Goal: Task Accomplishment & Management: Use online tool/utility

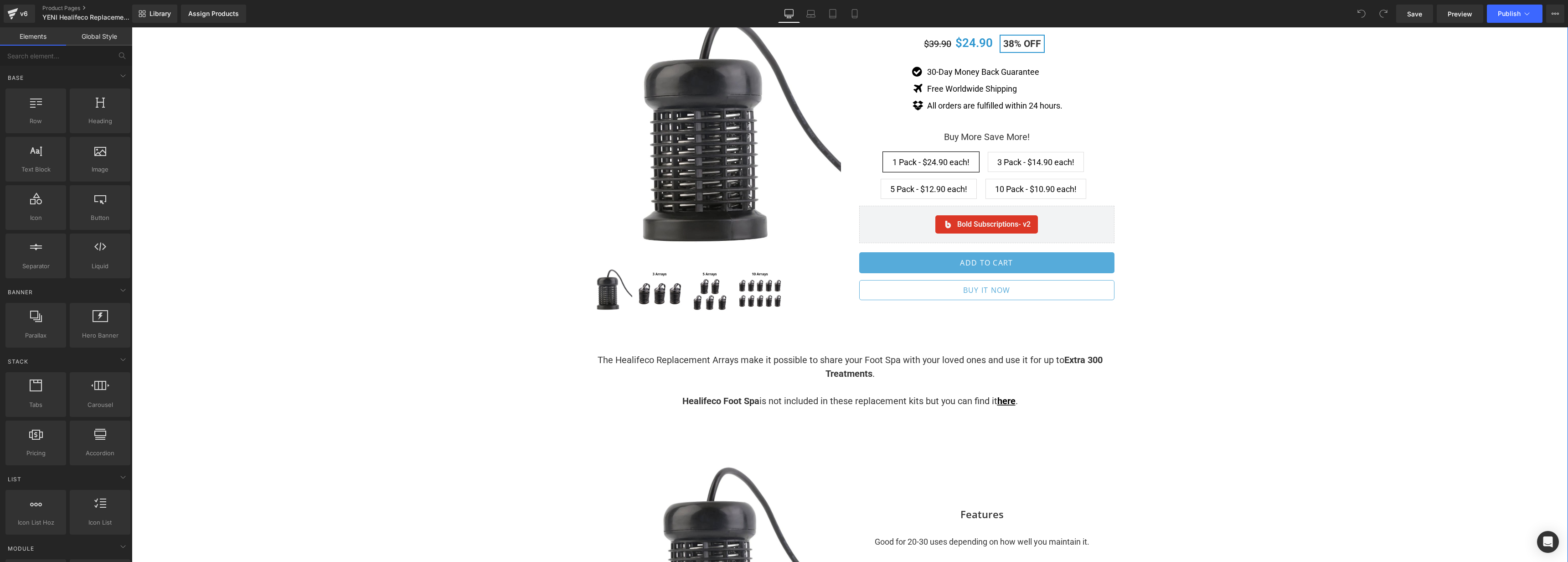
scroll to position [115, 0]
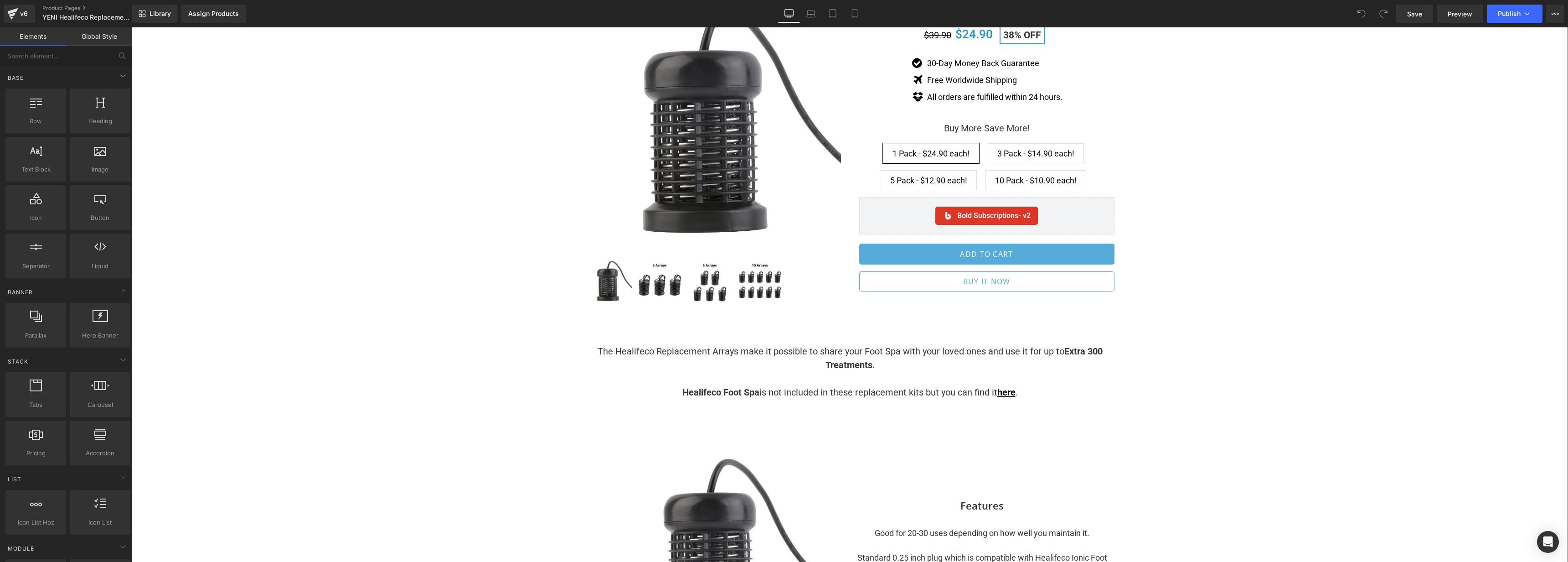
click at [1080, 352] on strong "Extra 300 Treatments" at bounding box center [964, 358] width 277 height 24
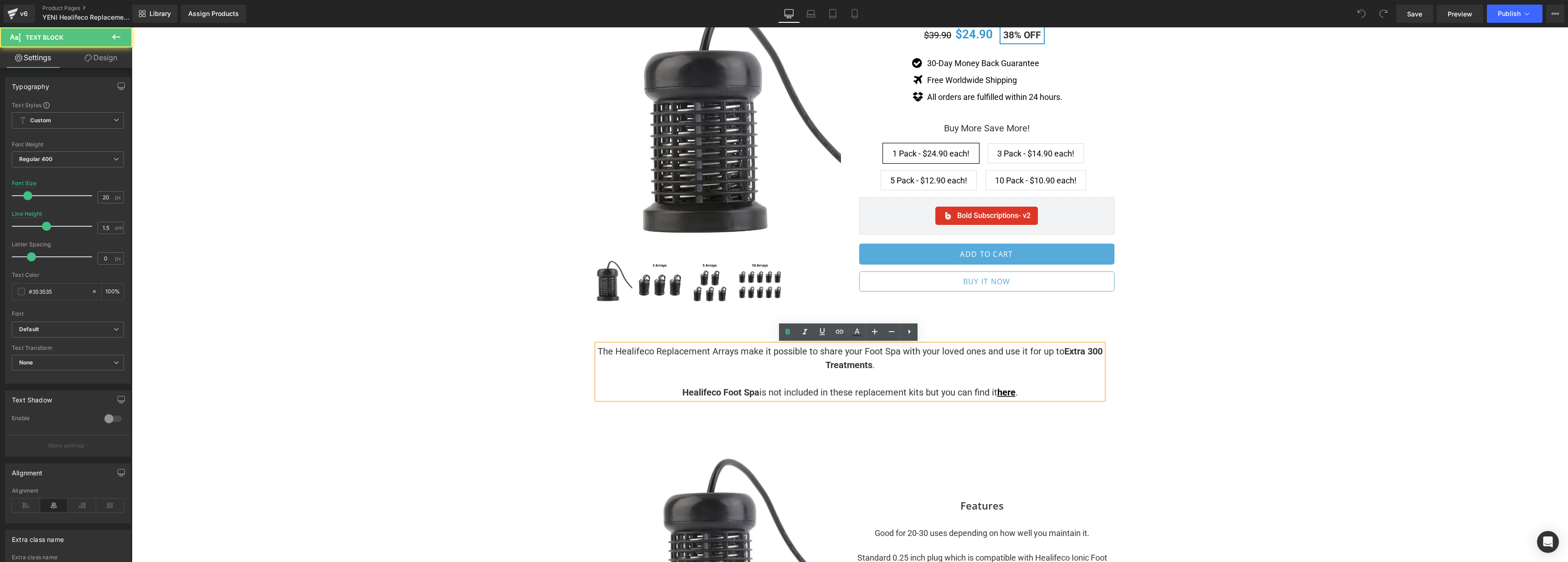
click at [1104, 349] on div "The Healifeco Replacement Arrays make it possible to share your Foot Spa with y…" at bounding box center [850, 365] width 547 height 68
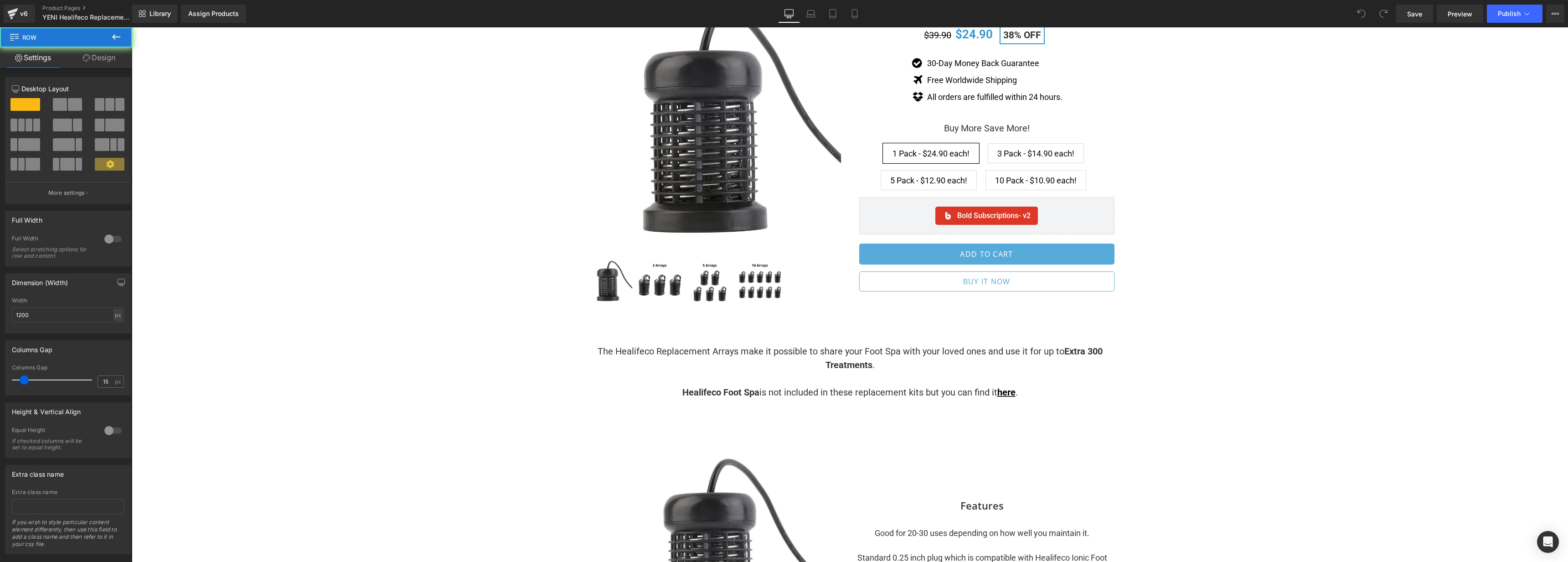
click at [1097, 349] on strong "Extra 300 Treatments" at bounding box center [964, 358] width 277 height 24
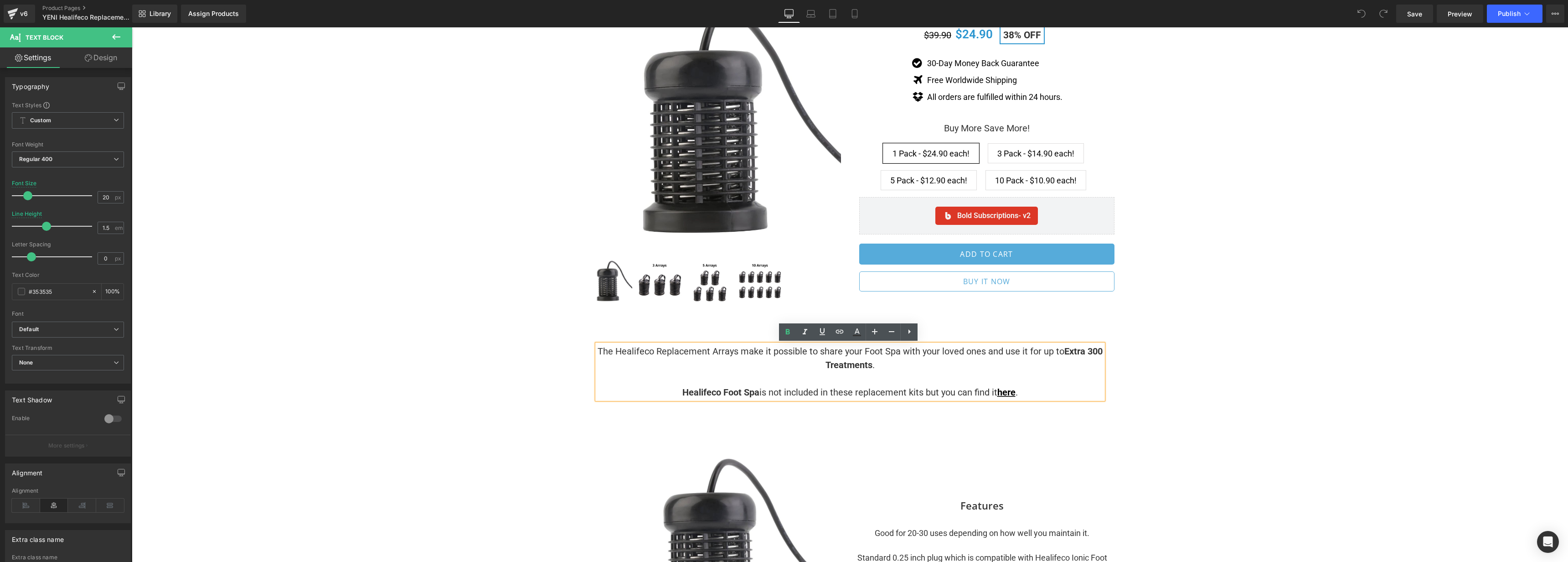
click at [1099, 353] on strong "Extra 300 Treatments" at bounding box center [964, 358] width 277 height 24
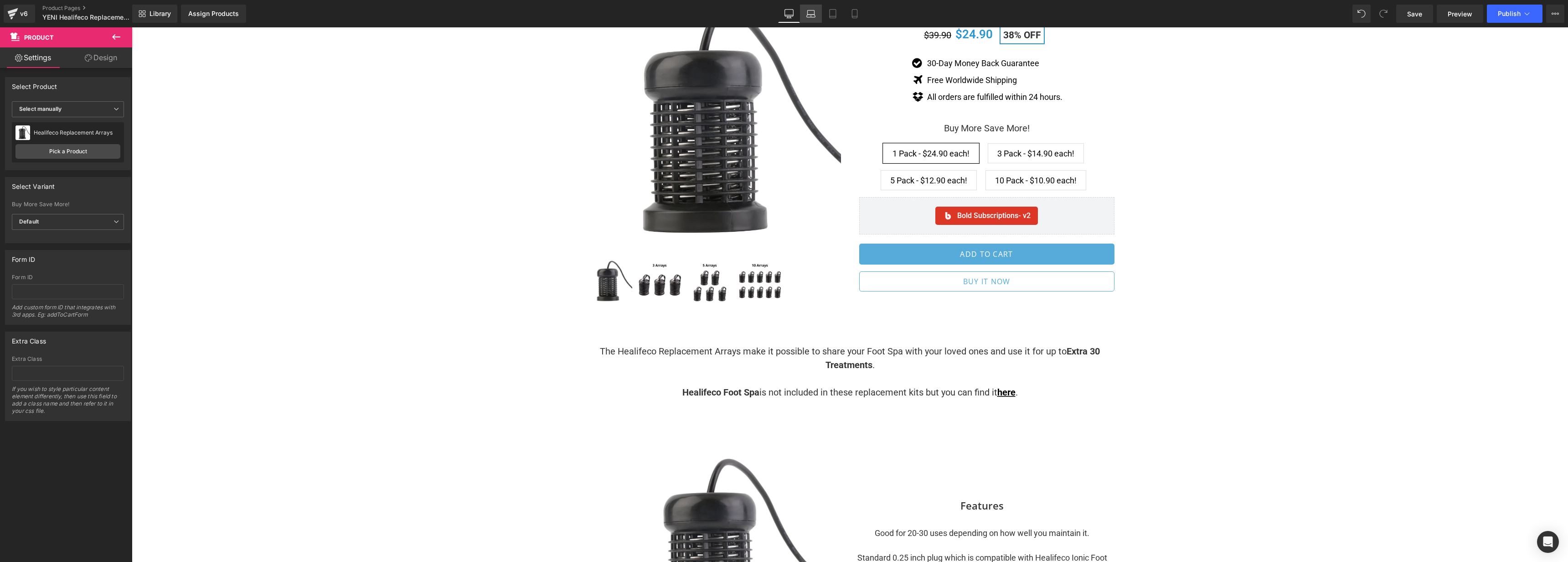
click at [805, 12] on link "Laptop" at bounding box center [811, 13] width 22 height 18
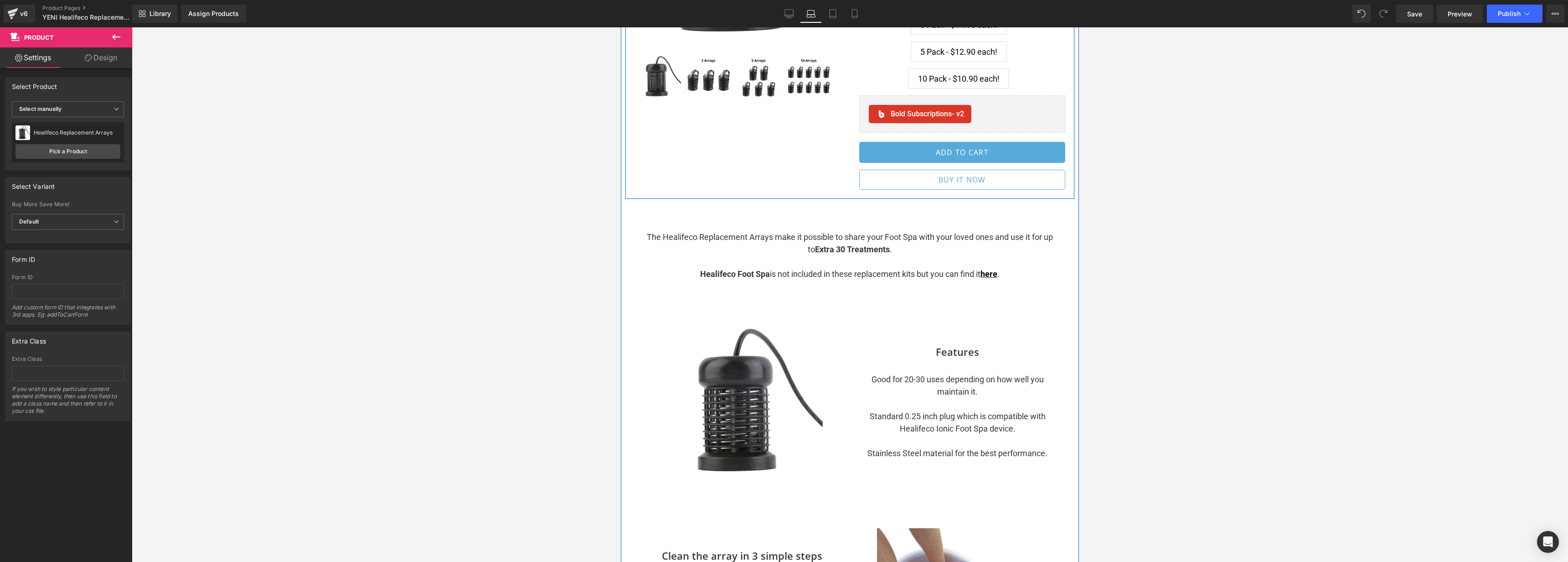
scroll to position [293, 0]
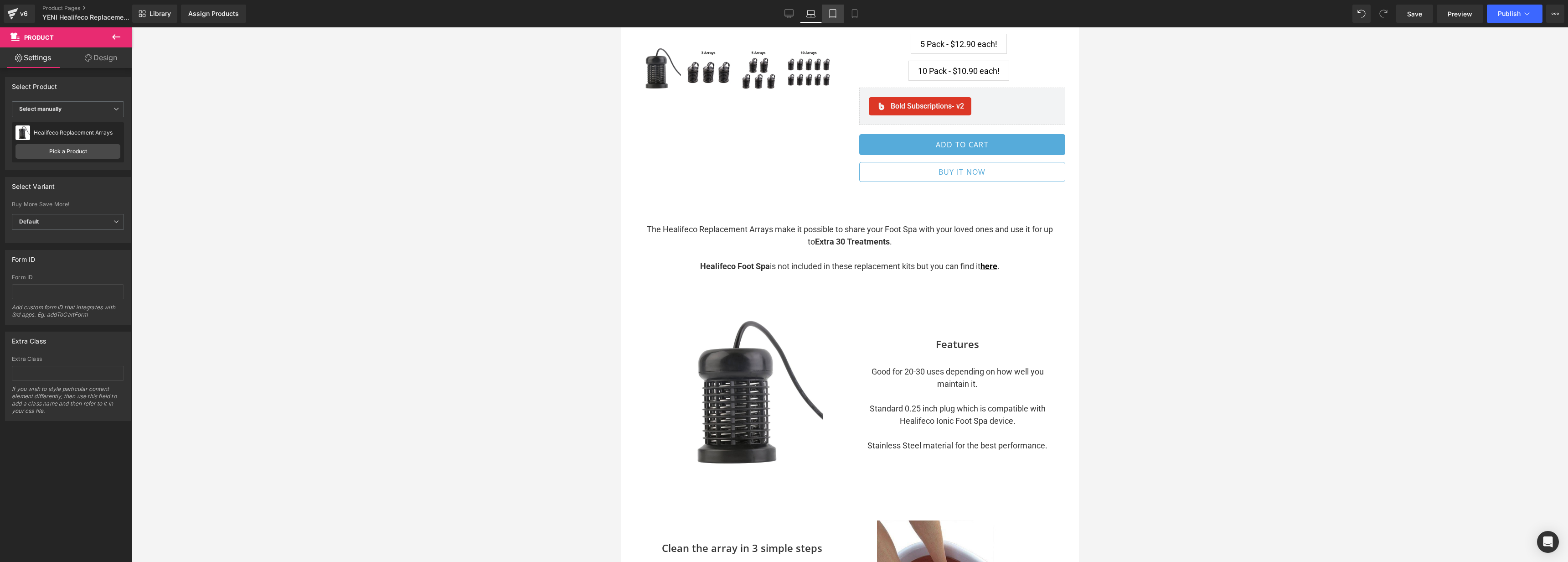
click at [836, 13] on icon at bounding box center [833, 13] width 9 height 9
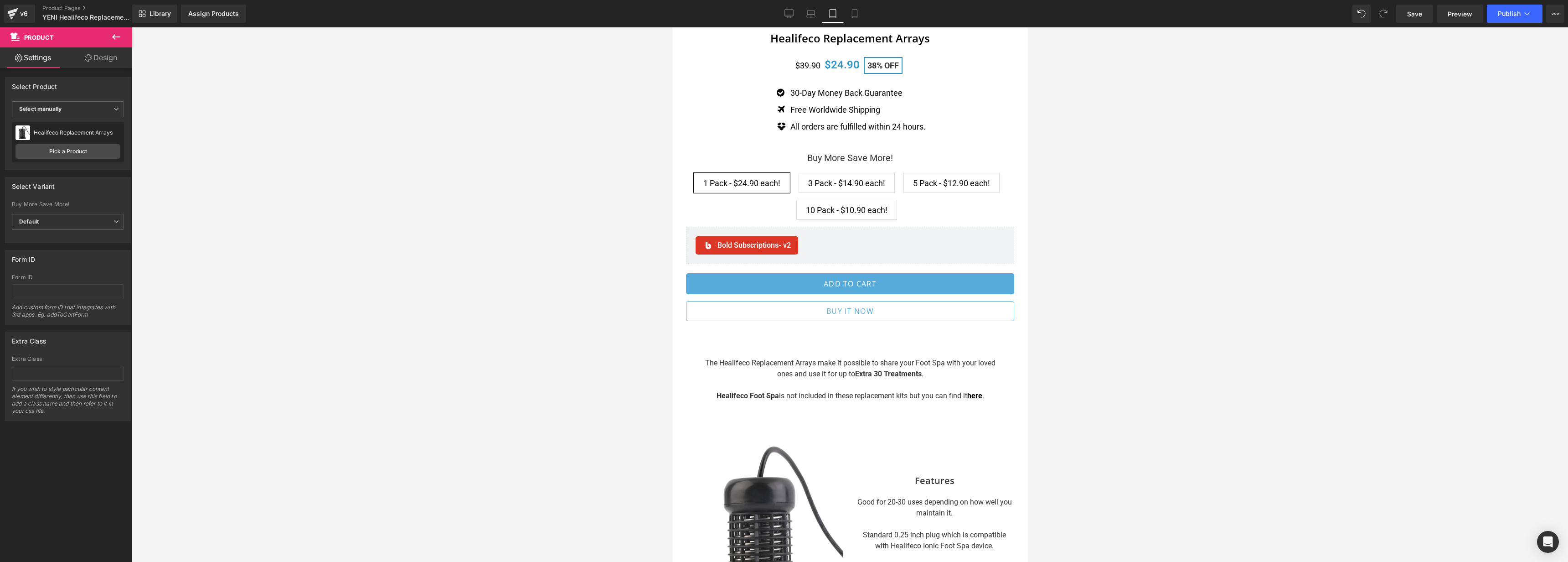
scroll to position [354, 0]
click at [856, 19] on link "Mobile" at bounding box center [855, 13] width 22 height 18
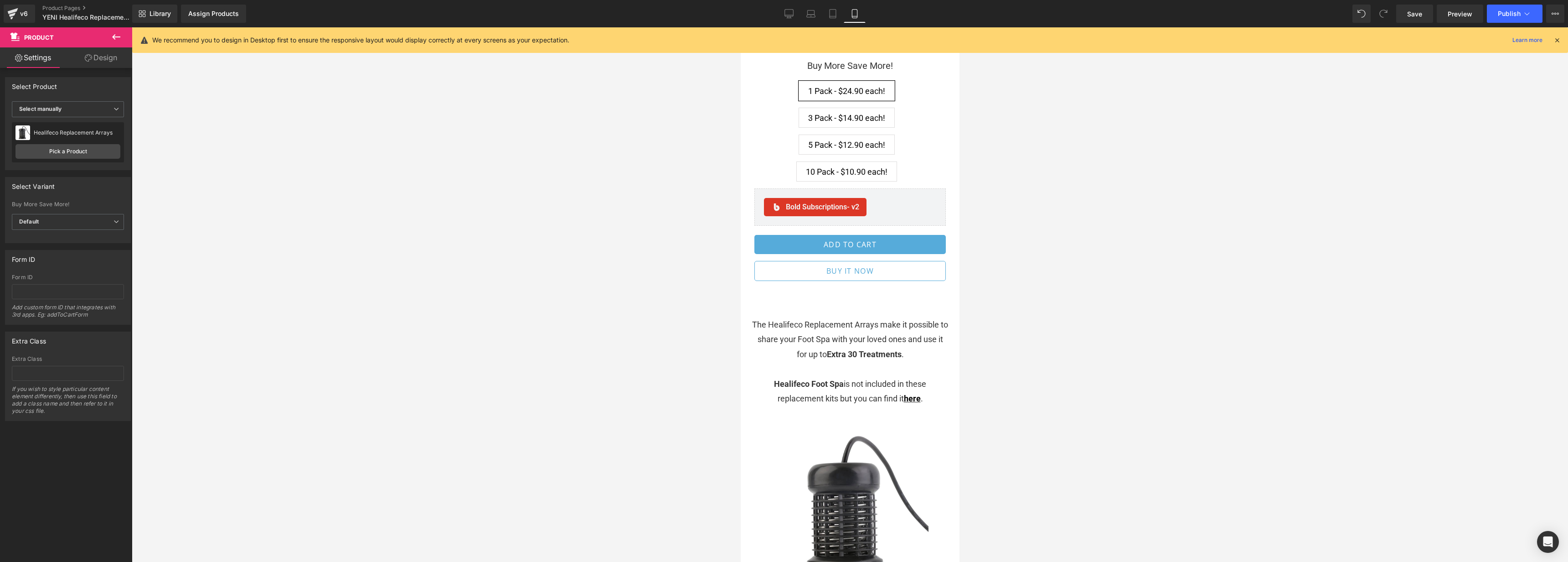
scroll to position [479, 0]
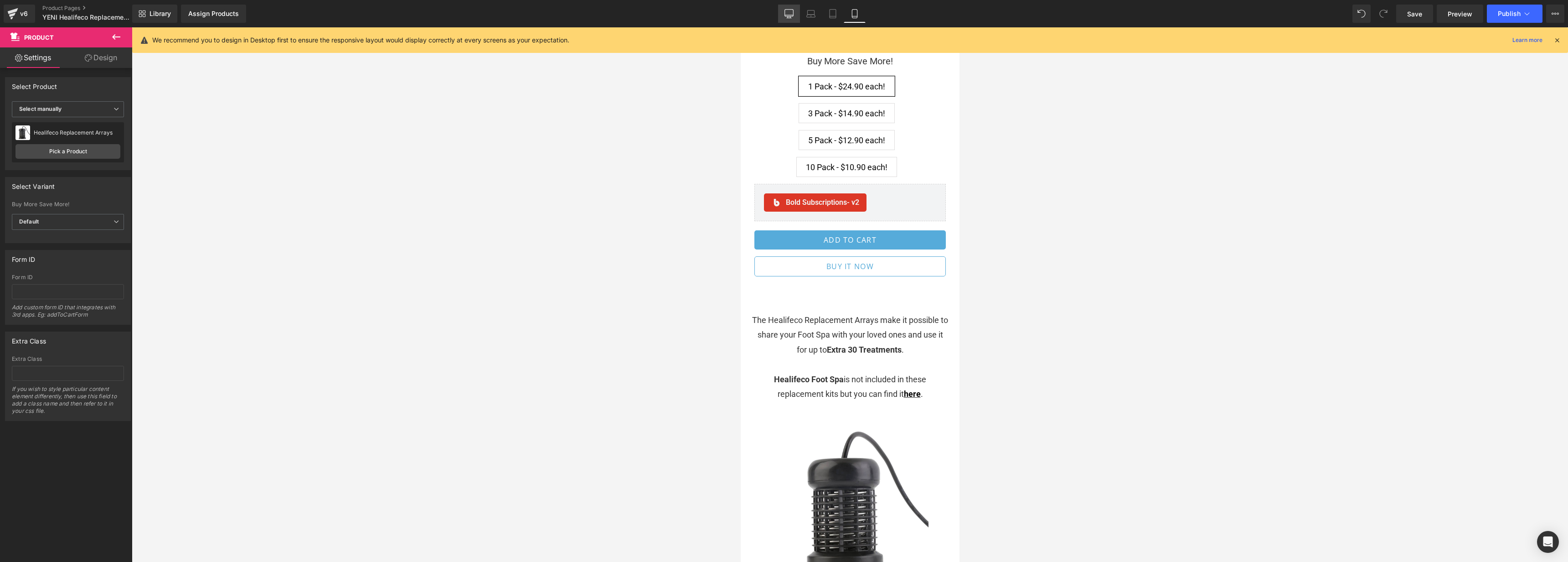
click at [789, 20] on link "Desktop" at bounding box center [789, 13] width 22 height 18
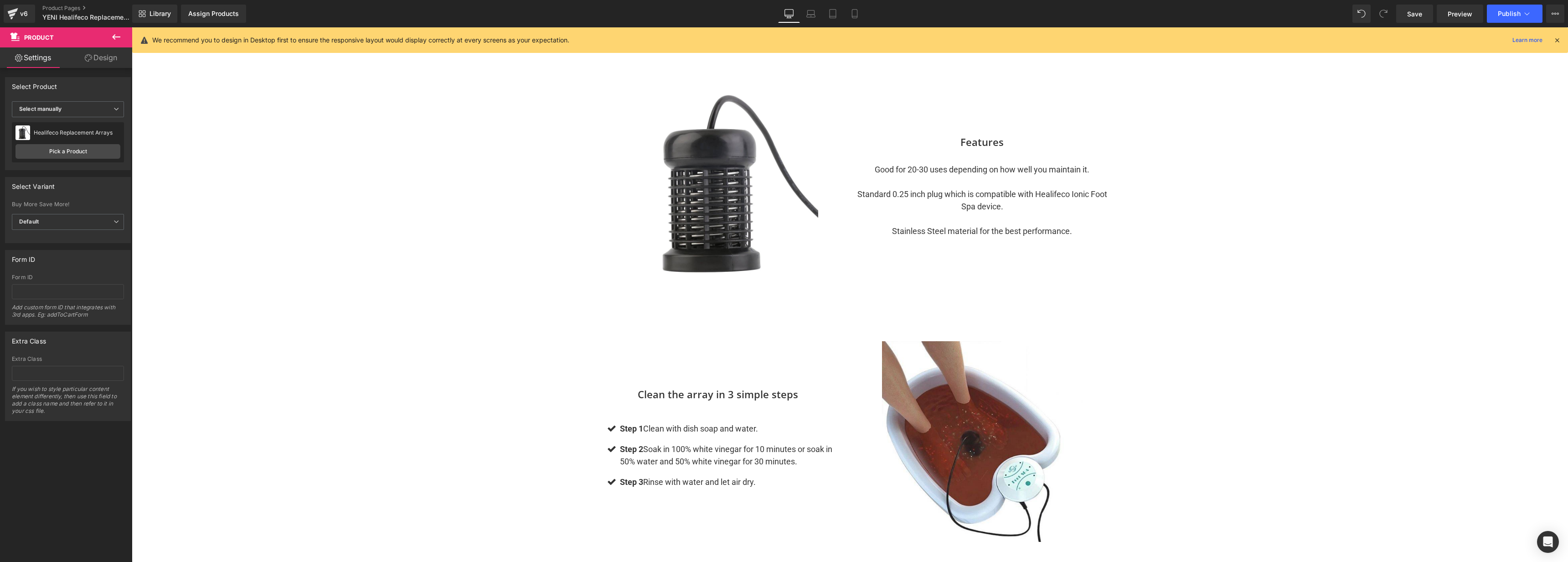
scroll to position [0, 0]
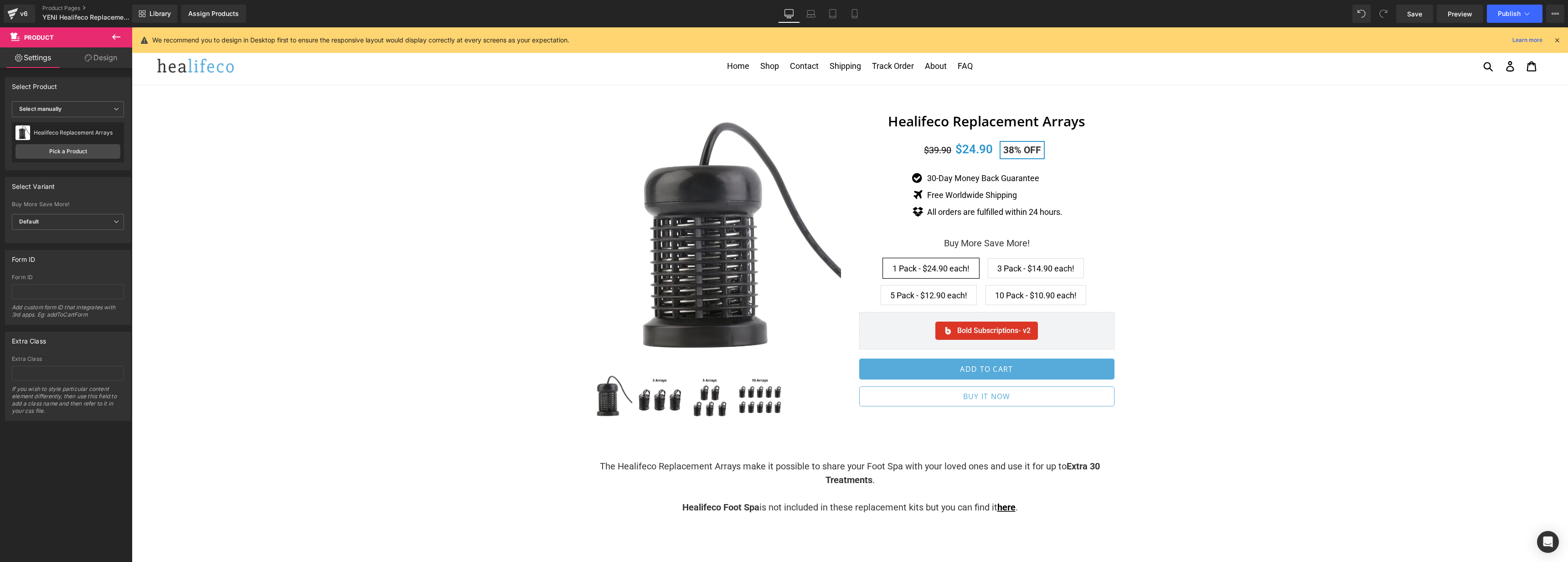
click at [1557, 40] on icon at bounding box center [1556, 40] width 8 height 8
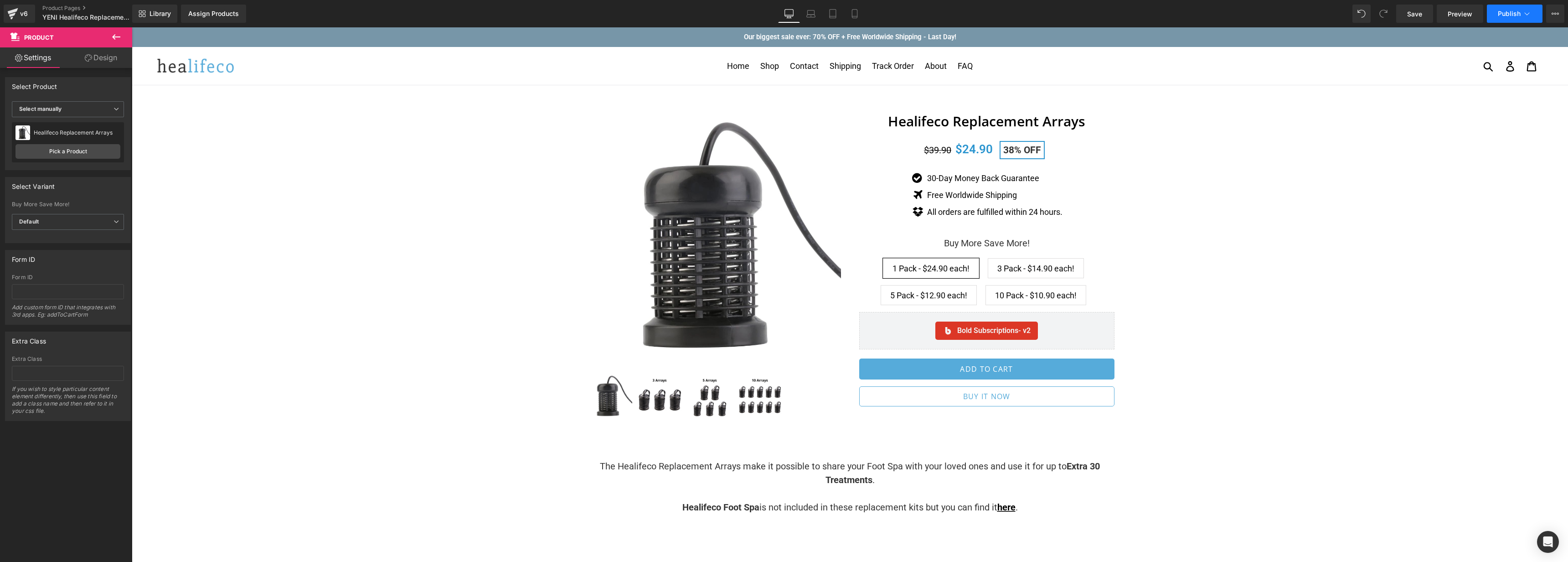
click at [1505, 12] on span "Publish" at bounding box center [1509, 13] width 23 height 7
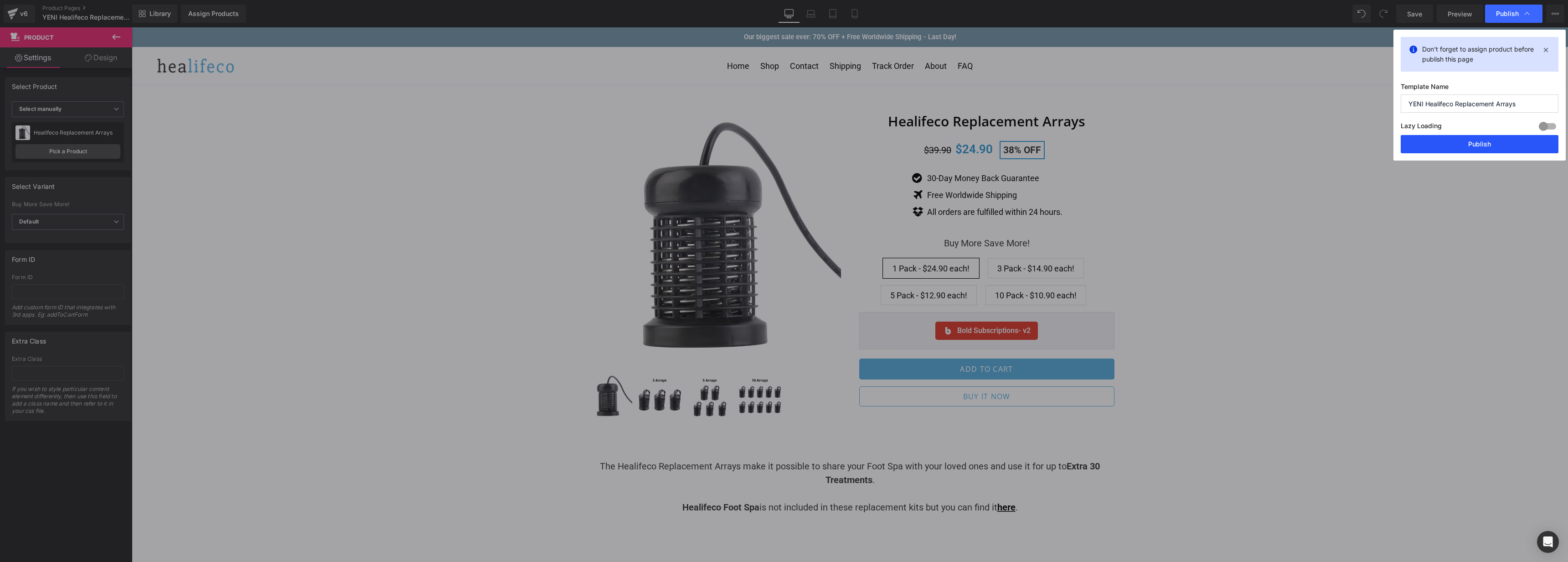
click at [1457, 139] on button "Publish" at bounding box center [1479, 144] width 158 height 18
